Goal: Information Seeking & Learning: Learn about a topic

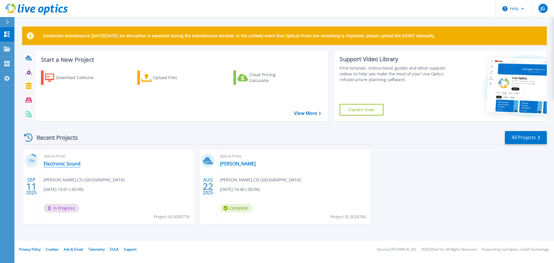
click at [70, 164] on link "Electronic Sound" at bounding box center [62, 164] width 37 height 6
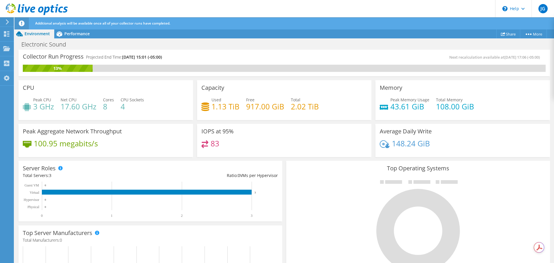
click at [212, 140] on h4 "83" at bounding box center [215, 143] width 9 height 6
click at [74, 34] on span "Performance" at bounding box center [76, 33] width 25 height 5
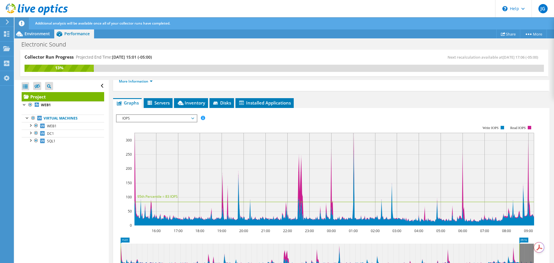
scroll to position [87, 0]
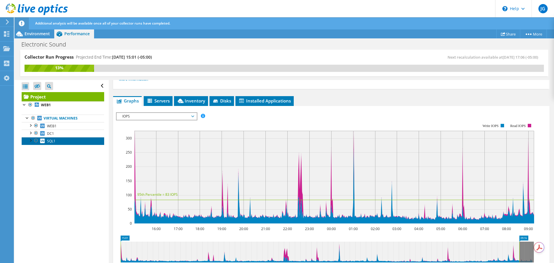
click at [45, 144] on link "SQL1" at bounding box center [63, 141] width 83 height 8
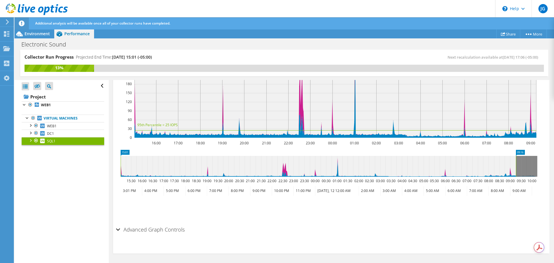
scroll to position [66, 0]
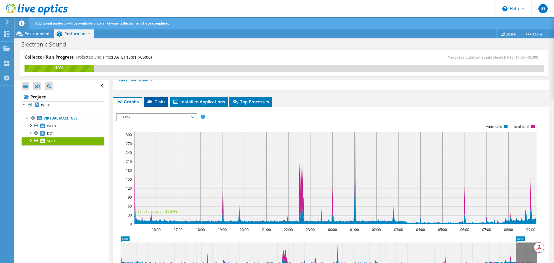
click at [155, 106] on li "Disks" at bounding box center [156, 102] width 25 height 10
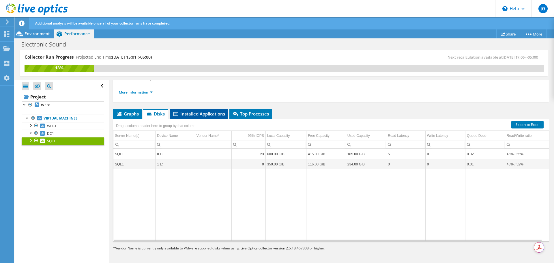
click at [201, 117] on li "Installed Applications" at bounding box center [199, 114] width 58 height 10
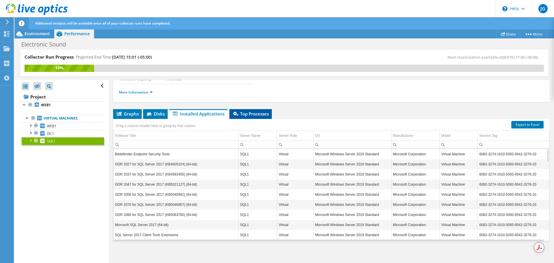
click at [233, 114] on icon at bounding box center [235, 114] width 5 height 4
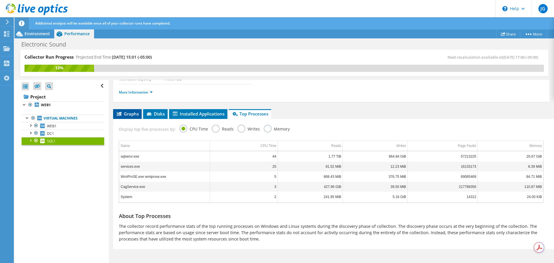
click at [119, 113] on icon at bounding box center [119, 114] width 5 height 4
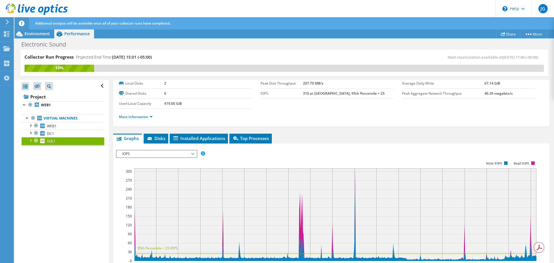
scroll to position [0, 0]
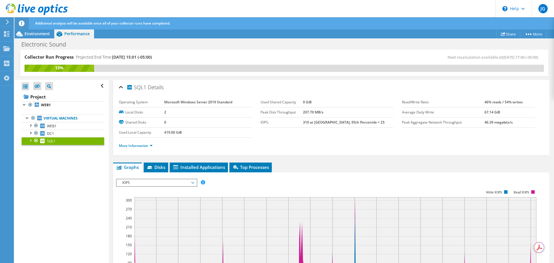
click at [194, 184] on span "IOPS" at bounding box center [156, 182] width 74 height 7
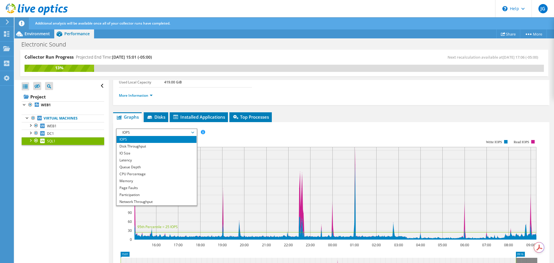
scroll to position [58, 0]
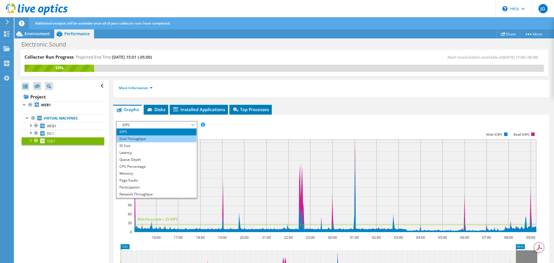
click at [152, 141] on li "Disk Throughput" at bounding box center [157, 138] width 80 height 7
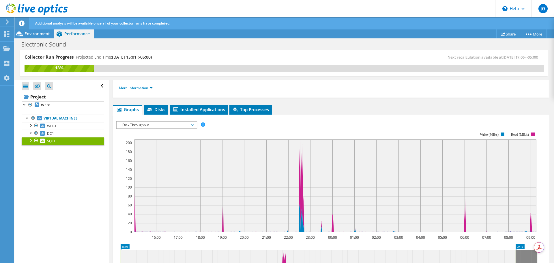
click at [195, 124] on span "Disk Throughput" at bounding box center [157, 124] width 80 height 7
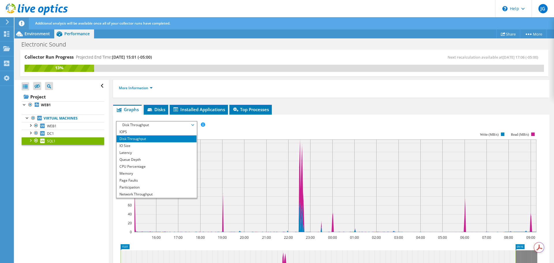
click at [220, 134] on rect at bounding box center [327, 181] width 422 height 115
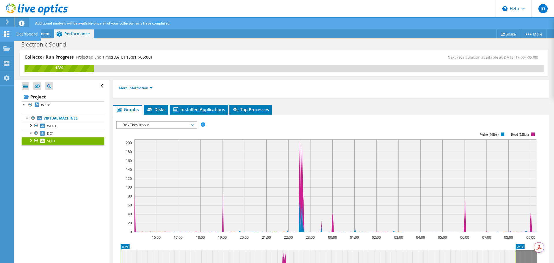
click at [9, 35] on icon at bounding box center [6, 33] width 7 height 5
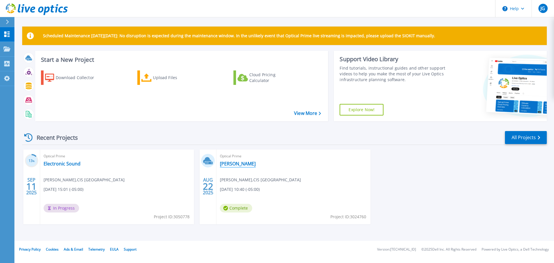
click at [229, 167] on link "[PERSON_NAME]" at bounding box center [238, 164] width 36 height 6
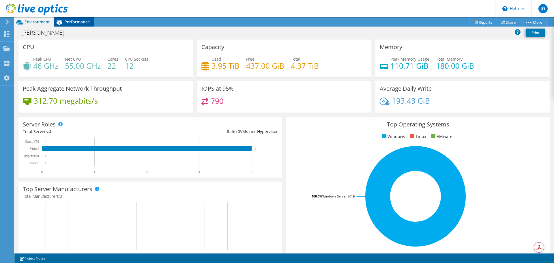
click at [72, 24] on span "Performance" at bounding box center [76, 21] width 25 height 5
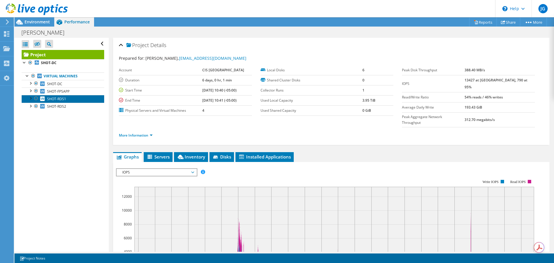
click at [58, 100] on span "SHOT-RDS1" at bounding box center [56, 98] width 19 height 5
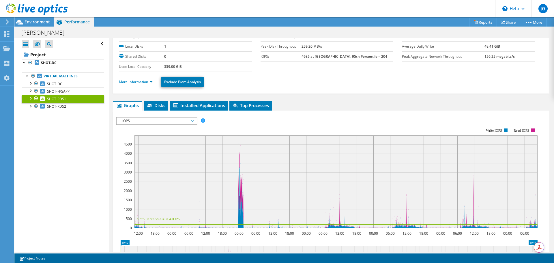
scroll to position [10, 0]
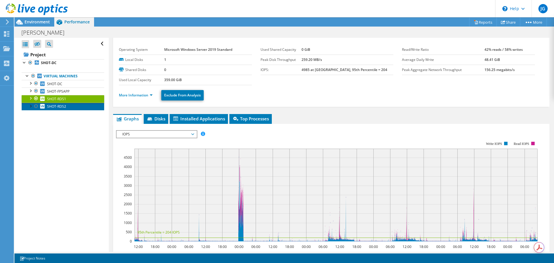
click at [69, 105] on link "SHOT-RDS2" at bounding box center [63, 107] width 83 height 8
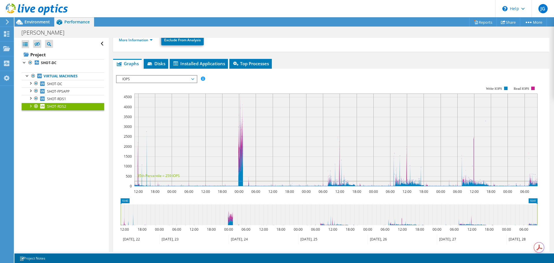
scroll to position [68, 0]
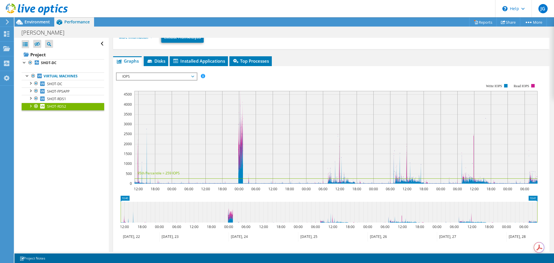
click at [230, 218] on icon at bounding box center [329, 212] width 417 height 21
click at [158, 60] on span "Disks" at bounding box center [156, 61] width 19 height 6
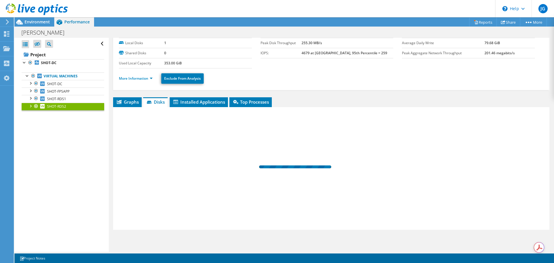
scroll to position [27, 0]
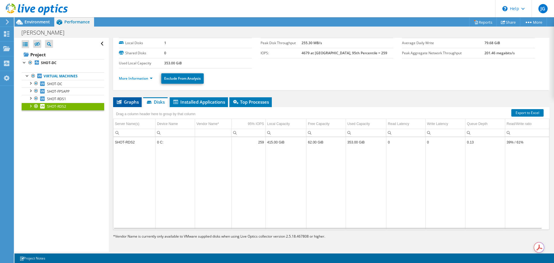
click at [128, 102] on span "Graphs" at bounding box center [127, 102] width 23 height 6
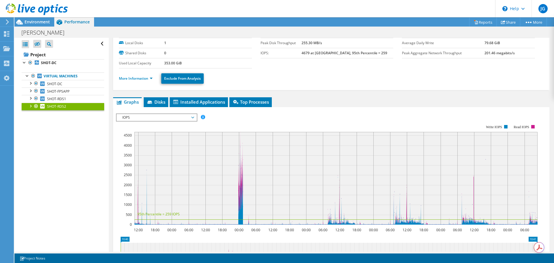
scroll to position [68, 0]
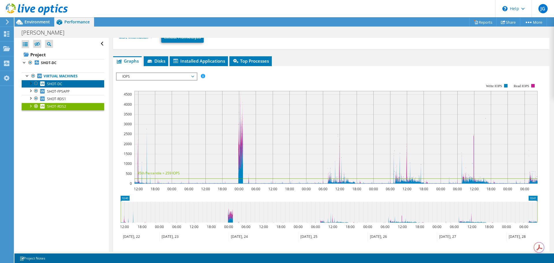
click at [59, 83] on span "SHOT-DC" at bounding box center [54, 83] width 15 height 5
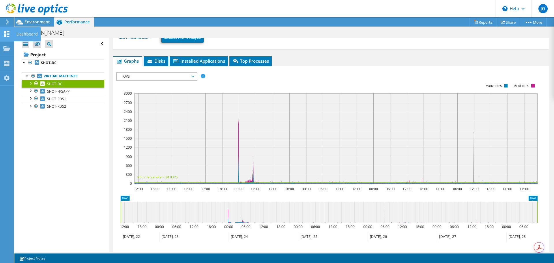
click at [6, 32] on icon at bounding box center [6, 33] width 7 height 5
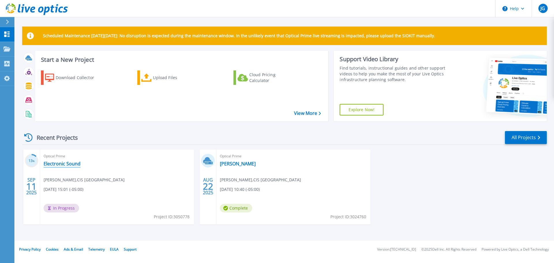
click at [63, 166] on link "Electronic Sound" at bounding box center [62, 164] width 37 height 6
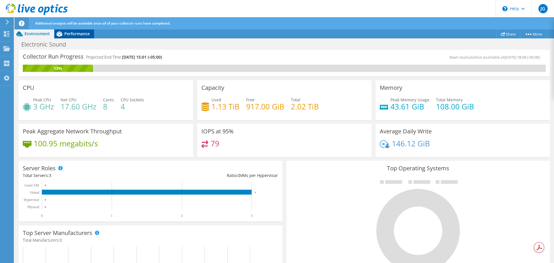
click at [71, 33] on span "Performance" at bounding box center [76, 33] width 25 height 5
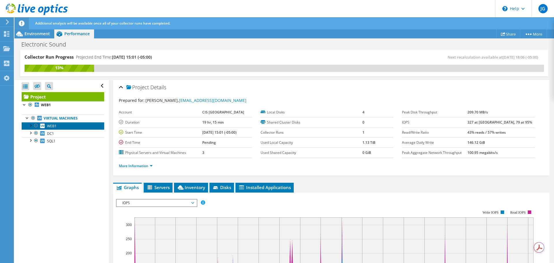
click at [48, 124] on span "WEB1" at bounding box center [52, 126] width 10 height 5
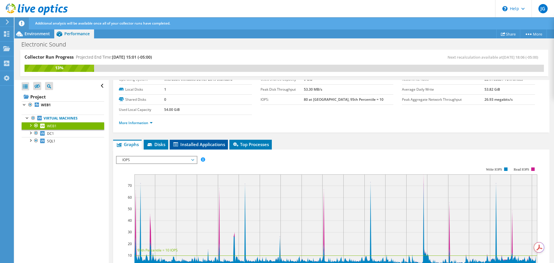
scroll to position [58, 0]
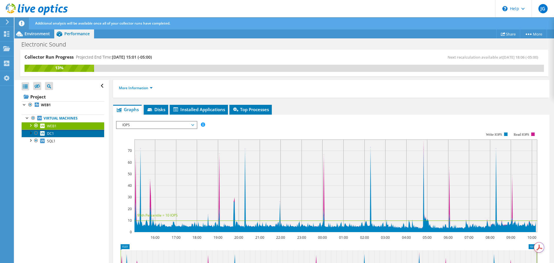
click at [51, 133] on span "DC1" at bounding box center [50, 133] width 7 height 5
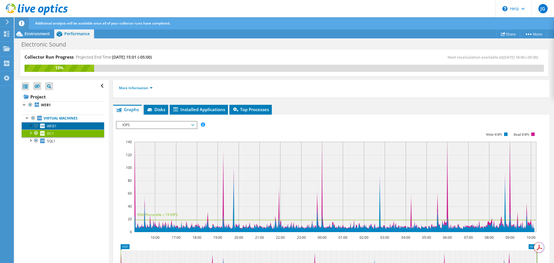
click at [51, 128] on span "WEB1" at bounding box center [52, 126] width 10 height 5
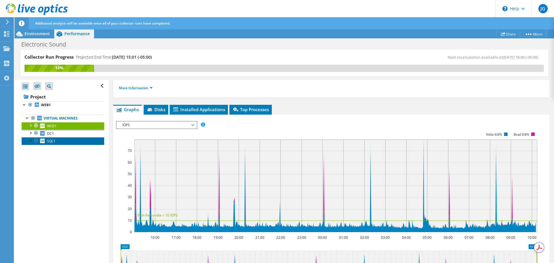
click at [51, 143] on span "SQL1" at bounding box center [51, 141] width 8 height 5
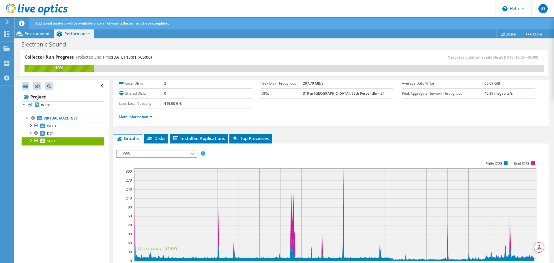
scroll to position [0, 0]
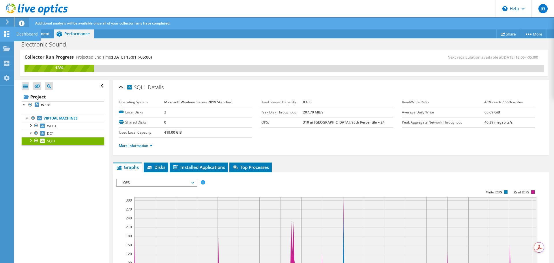
click at [6, 33] on use at bounding box center [6, 33] width 5 height 5
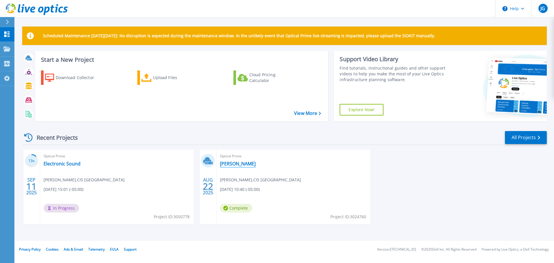
click at [232, 165] on link "[PERSON_NAME]" at bounding box center [238, 164] width 36 height 6
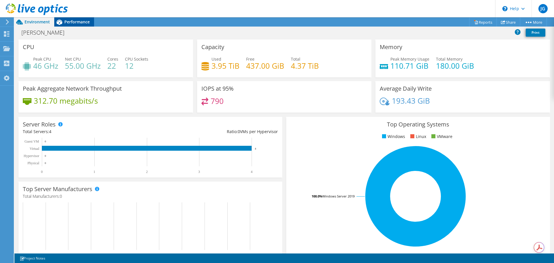
click at [78, 18] on div "Performance" at bounding box center [74, 21] width 40 height 9
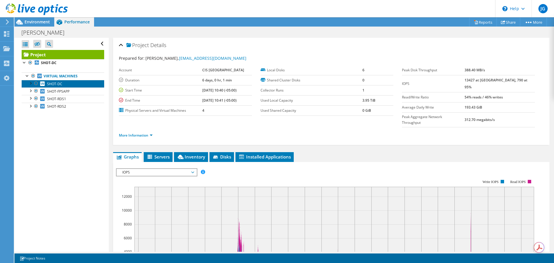
click at [57, 83] on span "SHOT-DC" at bounding box center [54, 83] width 15 height 5
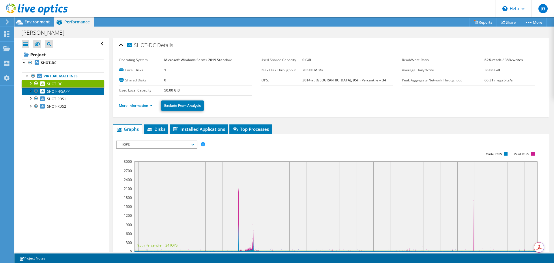
click at [57, 92] on span "SHOT-FPSAPP" at bounding box center [58, 91] width 23 height 5
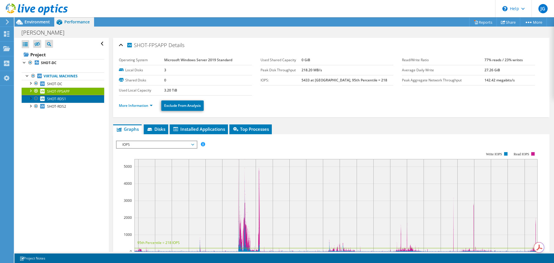
click at [55, 98] on span "SHOT-RDS1" at bounding box center [56, 98] width 19 height 5
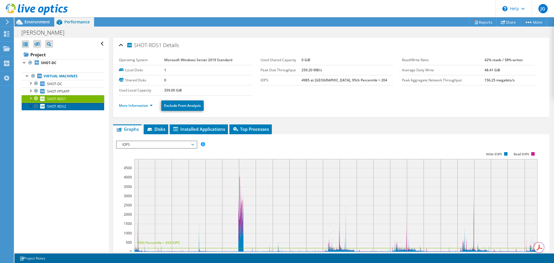
click at [55, 106] on span "SHOT-RDS2" at bounding box center [56, 106] width 19 height 5
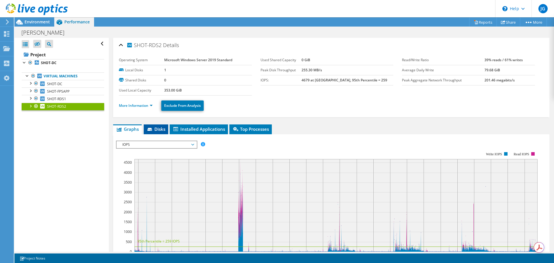
click at [158, 126] on span "Disks" at bounding box center [156, 129] width 19 height 6
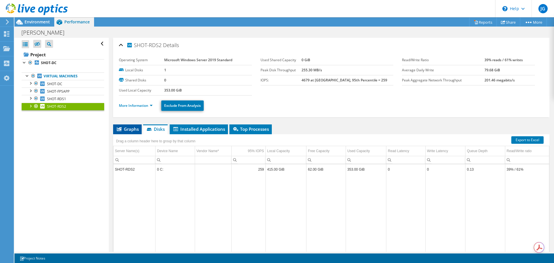
click at [133, 128] on span "Graphs" at bounding box center [127, 129] width 23 height 6
